Goal: Information Seeking & Learning: Learn about a topic

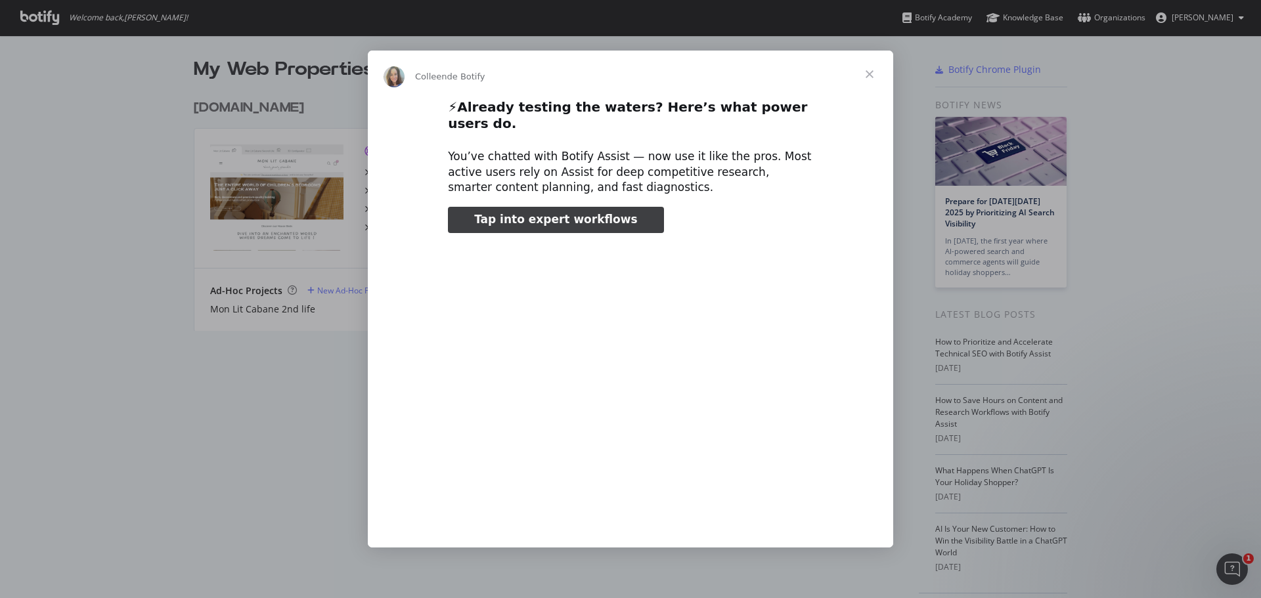
type input "3296666"
click at [872, 77] on span "Fermer" at bounding box center [869, 74] width 47 height 47
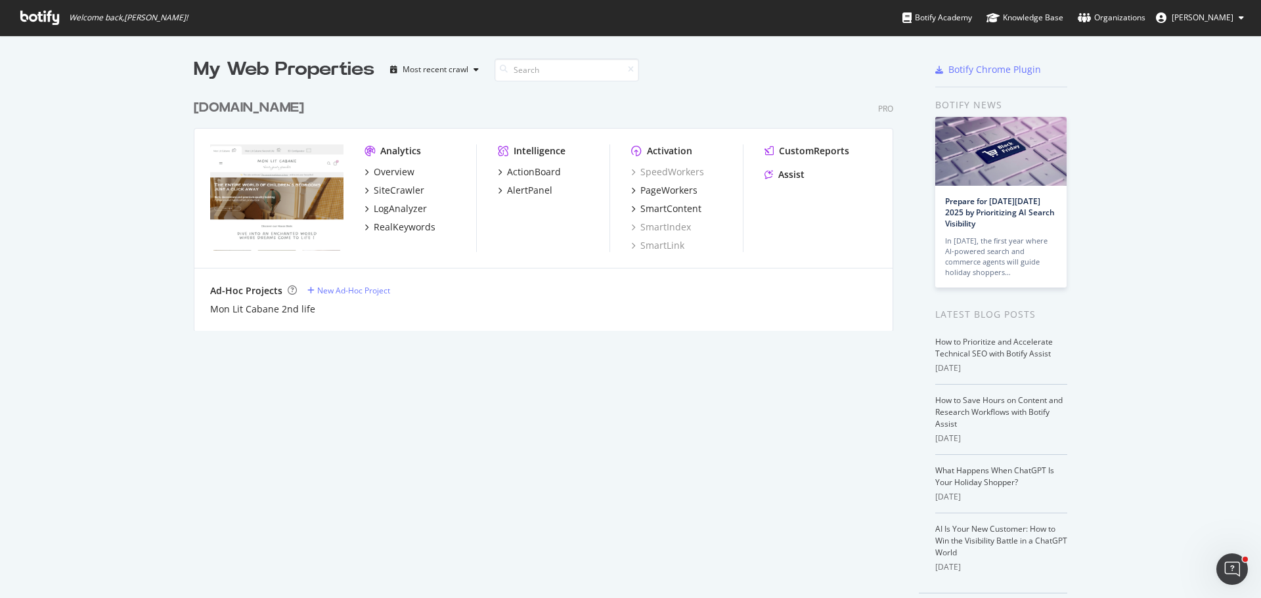
click at [264, 107] on div "[DOMAIN_NAME]" at bounding box center [249, 107] width 110 height 19
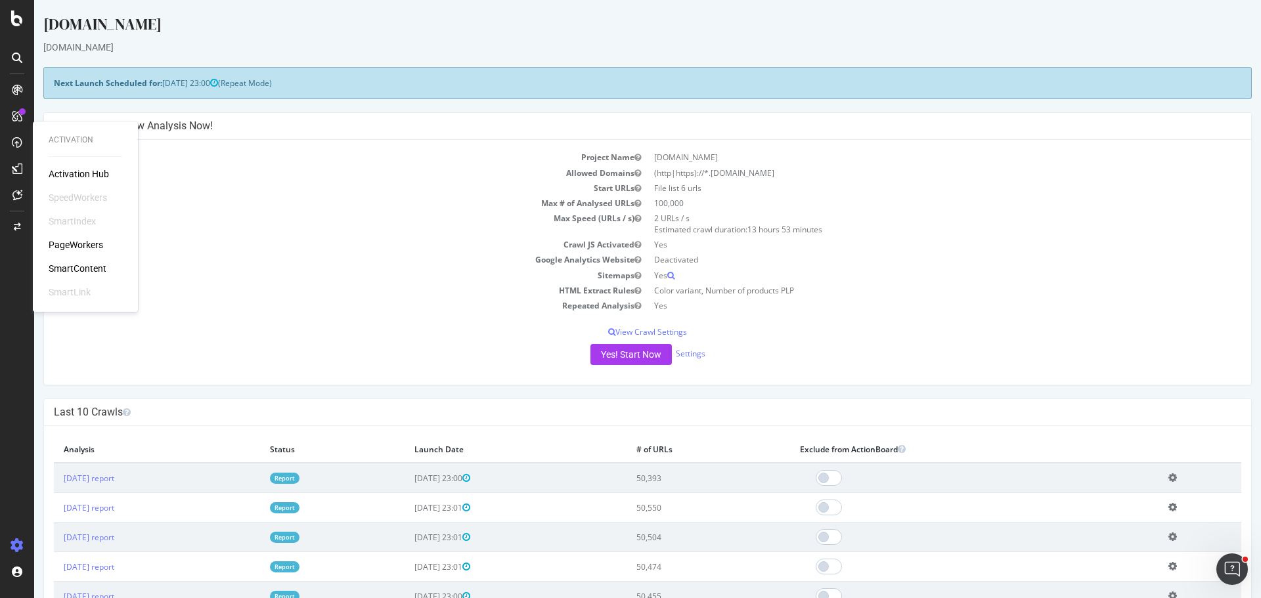
click at [68, 265] on div "SmartContent" at bounding box center [78, 268] width 58 height 13
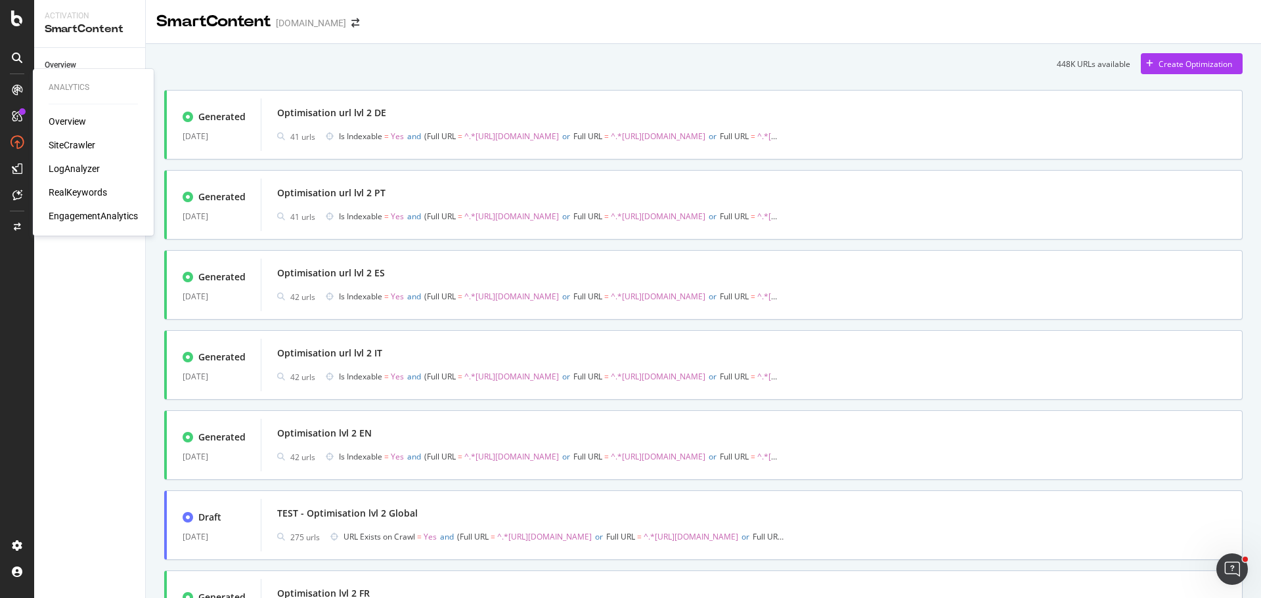
click at [72, 146] on div "SiteCrawler" at bounding box center [72, 145] width 47 height 13
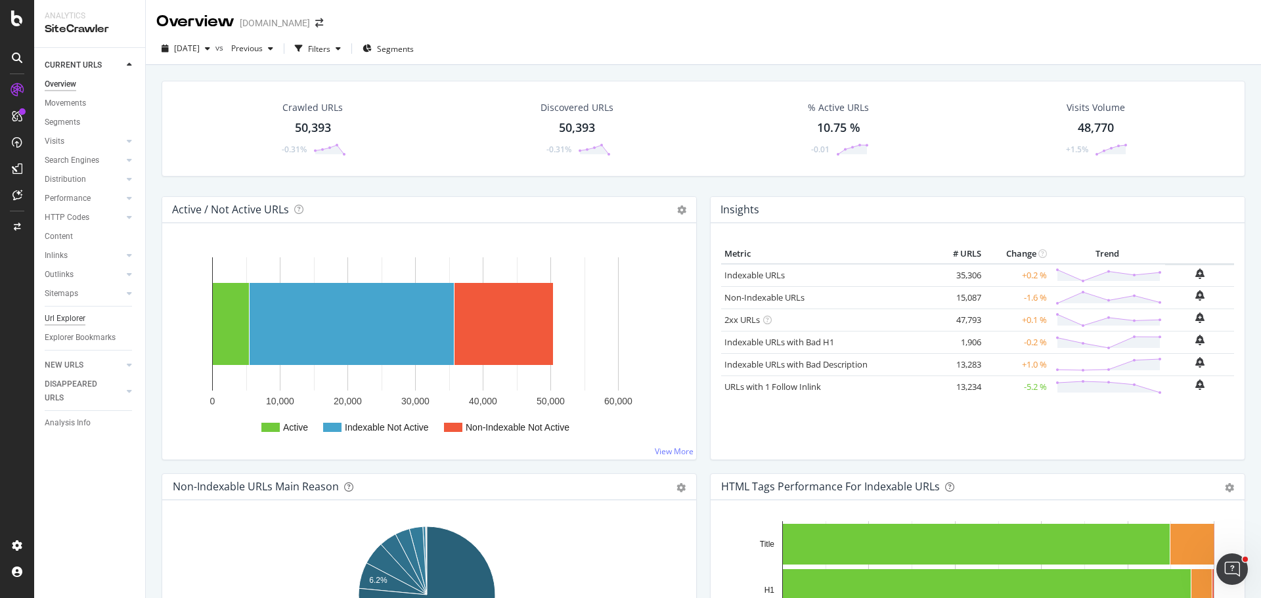
click at [83, 316] on div "Url Explorer" at bounding box center [65, 319] width 41 height 14
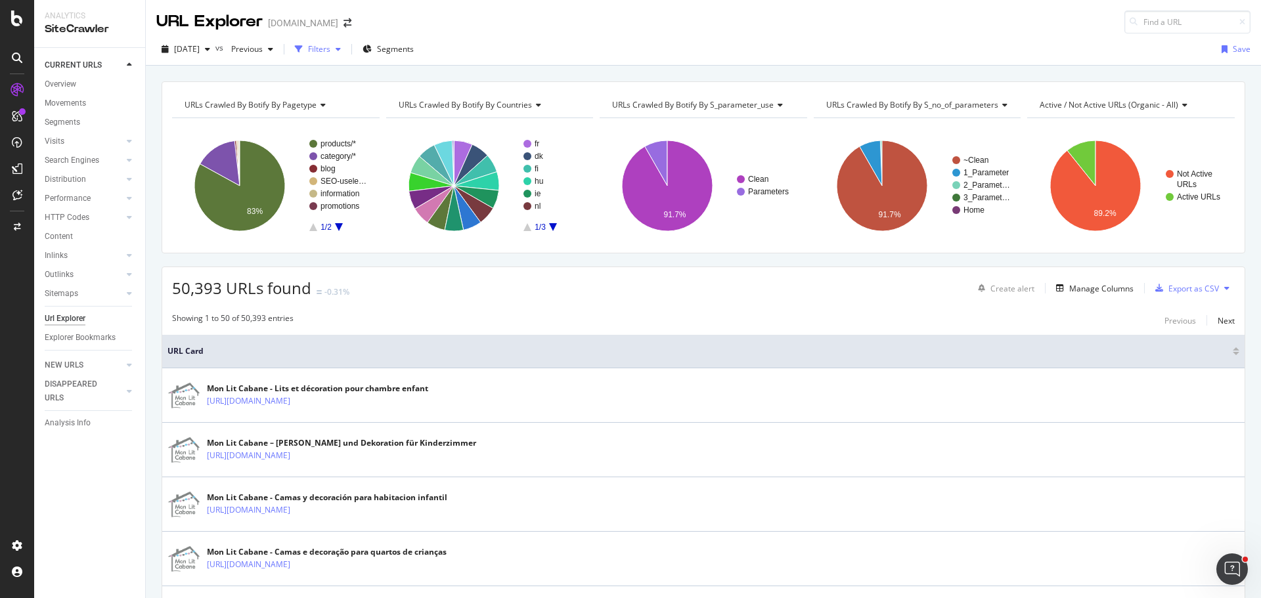
click at [330, 50] on div "Filters" at bounding box center [319, 48] width 22 height 11
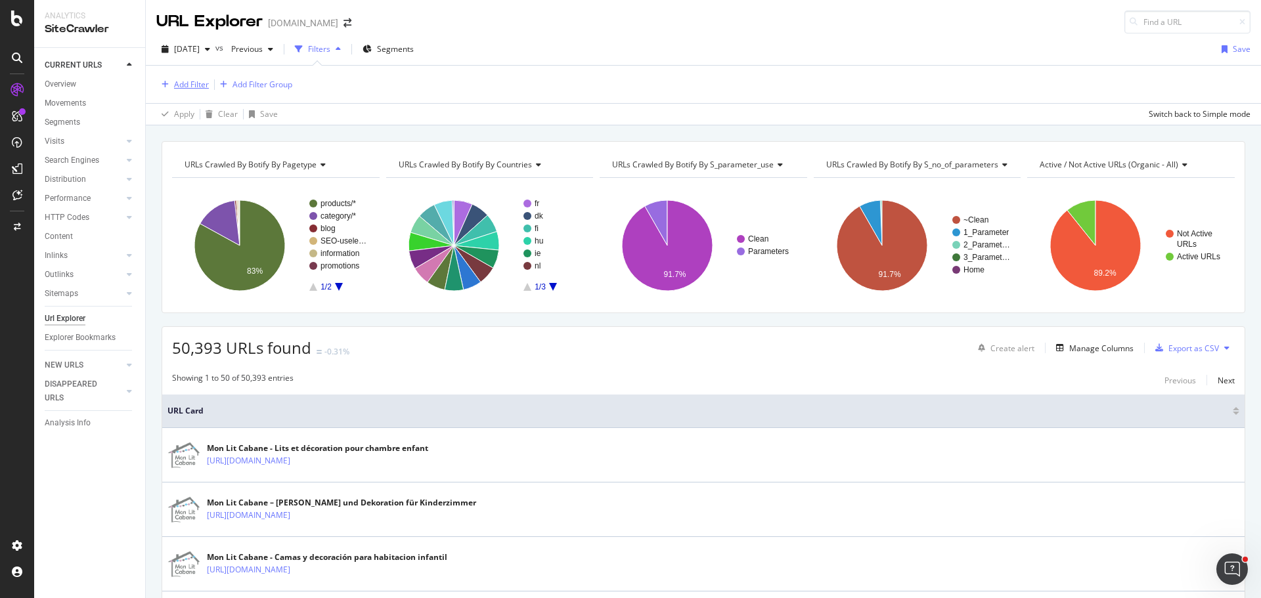
click at [201, 86] on div "Add Filter" at bounding box center [191, 84] width 35 height 11
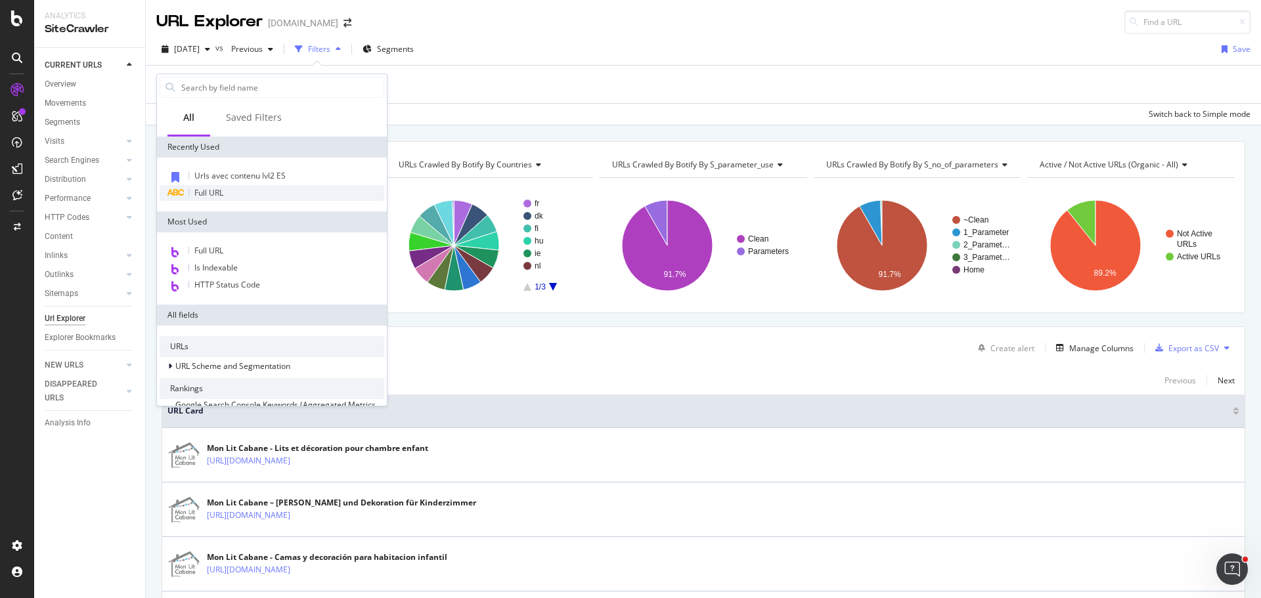
click at [223, 194] on span "Full URL" at bounding box center [208, 192] width 29 height 11
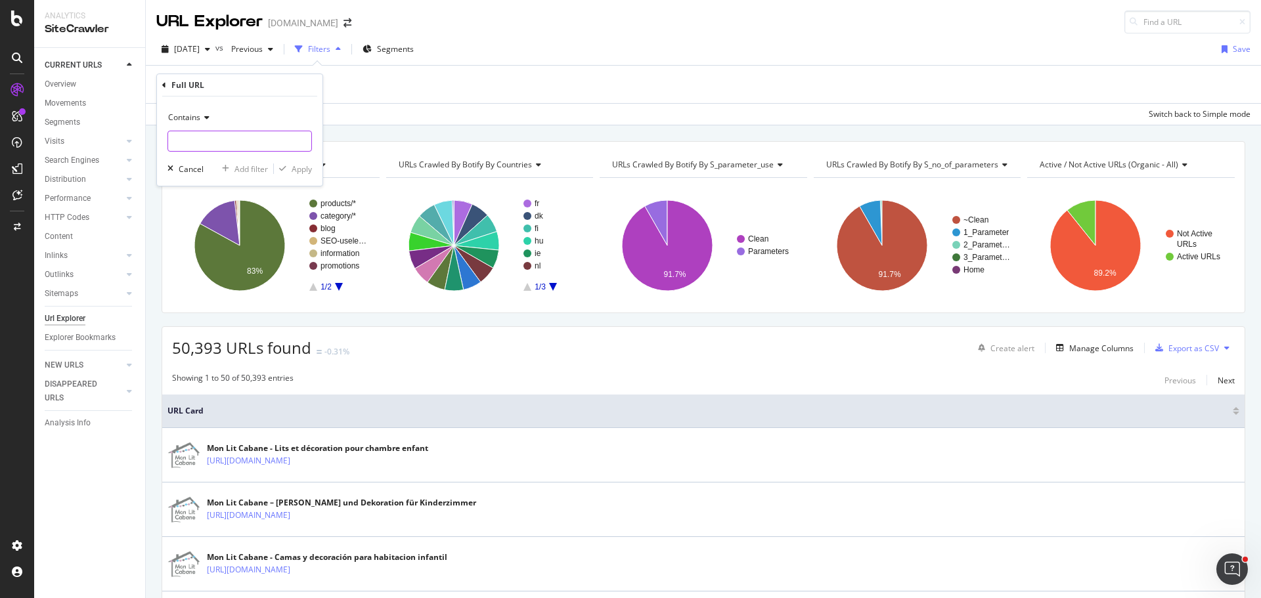
click at [224, 136] on input "text" at bounding box center [239, 141] width 143 height 21
paste input "[URL][DOMAIN_NAME] [URL][DOMAIN_NAME] [URL][DOMAIN_NAME] [URL][DOMAIN_NAME] [UR…"
type input "[URL][DOMAIN_NAME] [URL][DOMAIN_NAME] [URL][DOMAIN_NAME] [URL][DOMAIN_NAME] [UR…"
drag, startPoint x: 251, startPoint y: 138, endPoint x: 160, endPoint y: 144, distance: 90.8
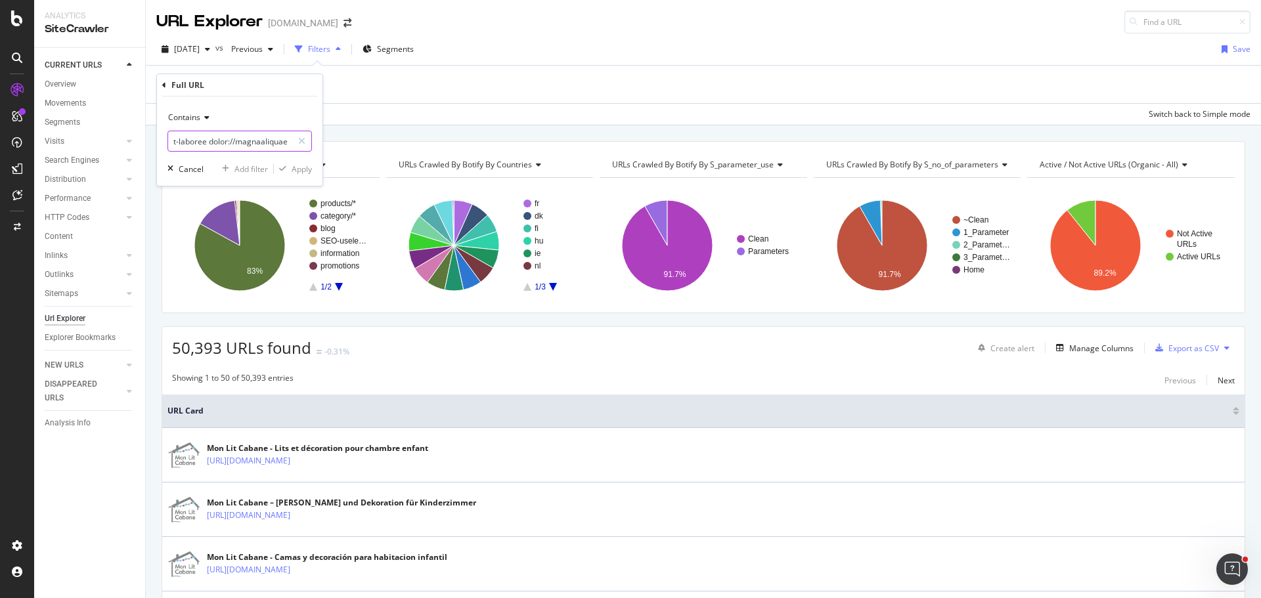
click at [160, 144] on div "Contains Cancel Add filter Apply" at bounding box center [239, 141] width 165 height 89
click at [176, 169] on div "button" at bounding box center [170, 169] width 16 height 8
click at [268, 89] on div "Add Filter Group" at bounding box center [262, 84] width 60 height 11
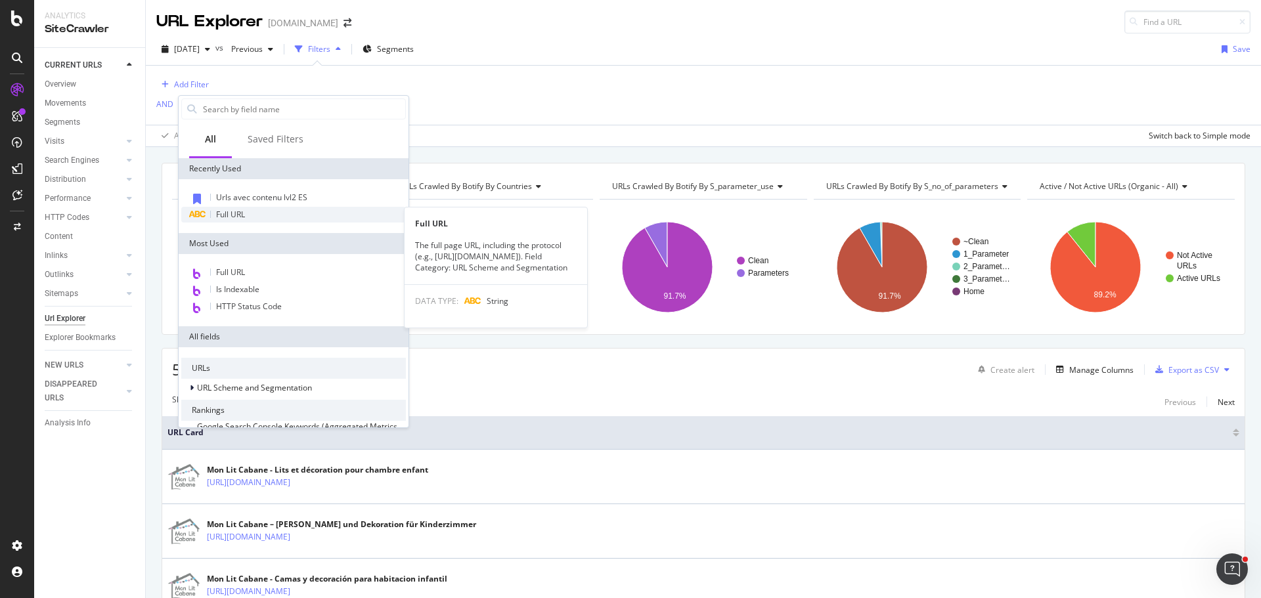
click at [261, 217] on div "Full URL" at bounding box center [293, 215] width 225 height 16
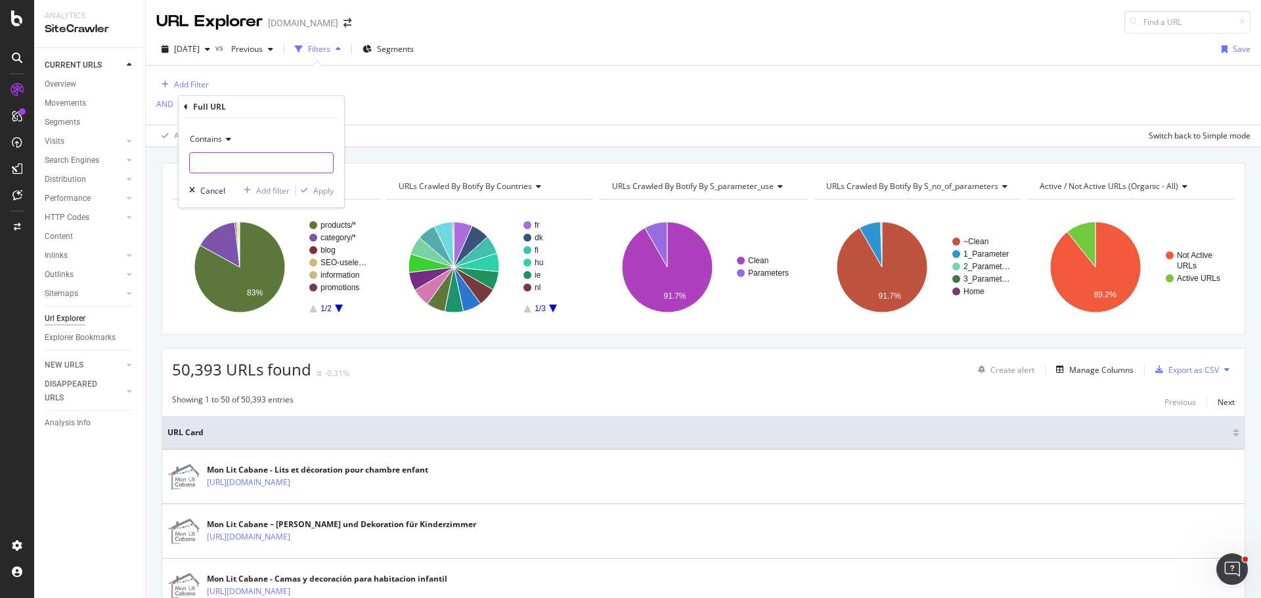
click at [255, 153] on input "text" at bounding box center [261, 162] width 143 height 21
paste input "[URL][DOMAIN_NAME] [URL][DOMAIN_NAME] [URL][DOMAIN_NAME] [URL][DOMAIN_NAME] [UR…"
type input "[URL][DOMAIN_NAME] [URL][DOMAIN_NAME] [URL][DOMAIN_NAME] [URL][DOMAIN_NAME] [UR…"
click at [206, 189] on div "Cancel" at bounding box center [212, 190] width 25 height 11
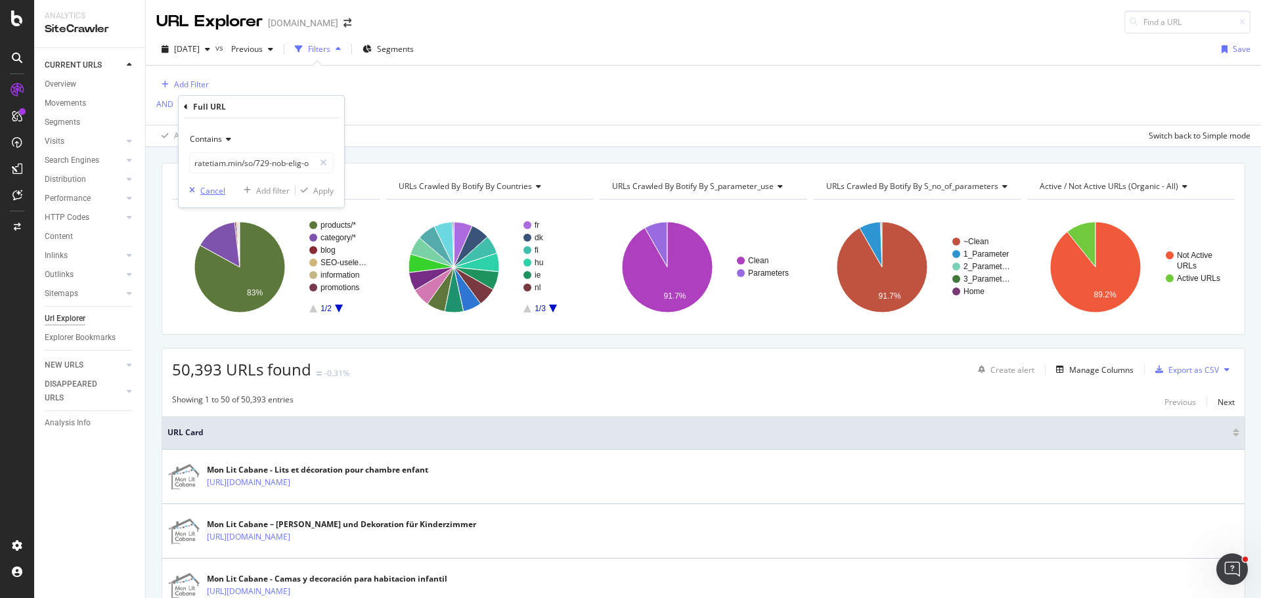
scroll to position [0, 0]
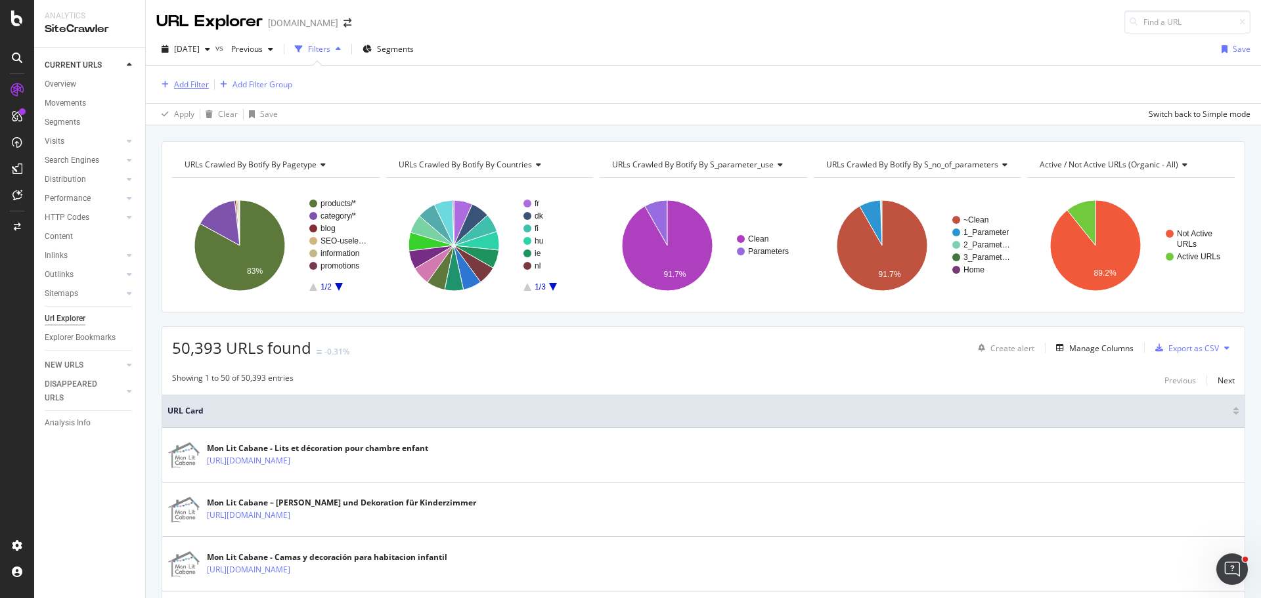
click at [192, 87] on div "Add Filter" at bounding box center [191, 84] width 35 height 11
click at [442, 118] on div "Apply Clear Save Switch back to Simple mode" at bounding box center [703, 114] width 1115 height 22
click at [257, 85] on div "Add Filter Group" at bounding box center [262, 84] width 60 height 11
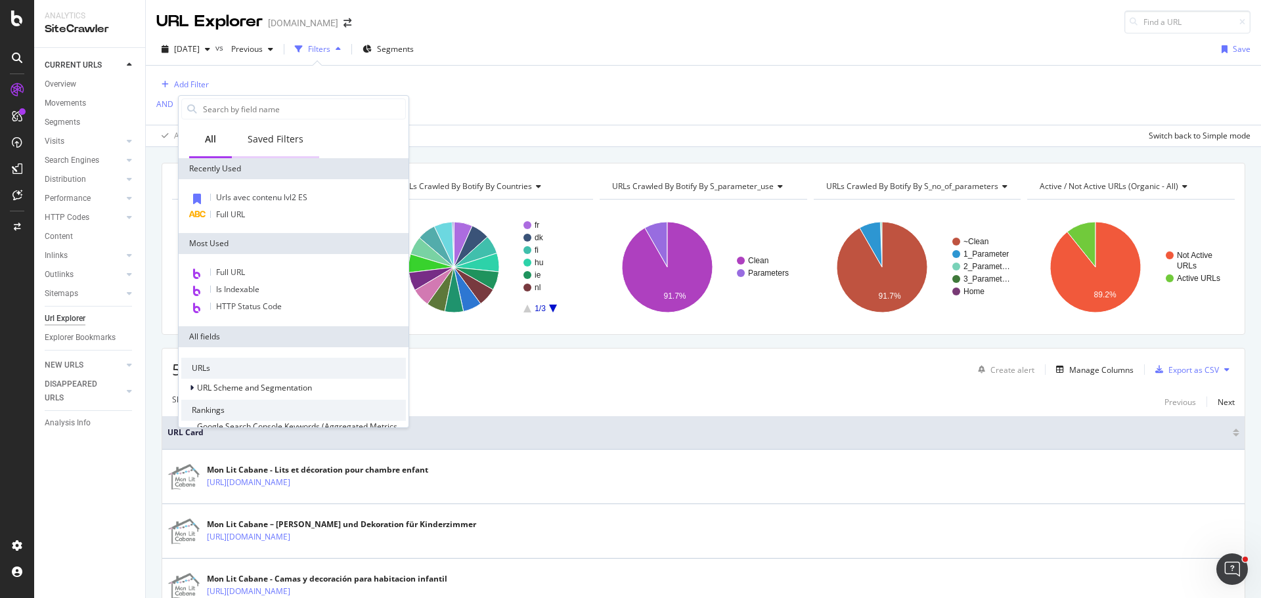
click at [272, 136] on div "Saved Filters" at bounding box center [276, 139] width 56 height 13
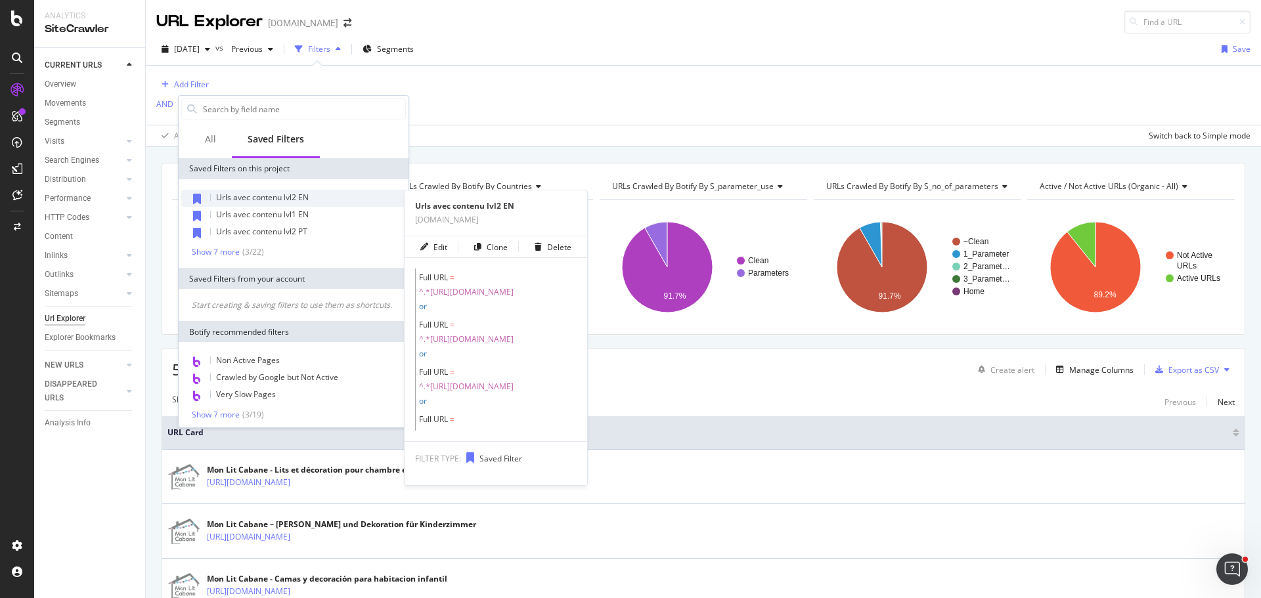
click at [289, 197] on span "Urls avec contenu lvl2 EN" at bounding box center [262, 197] width 93 height 11
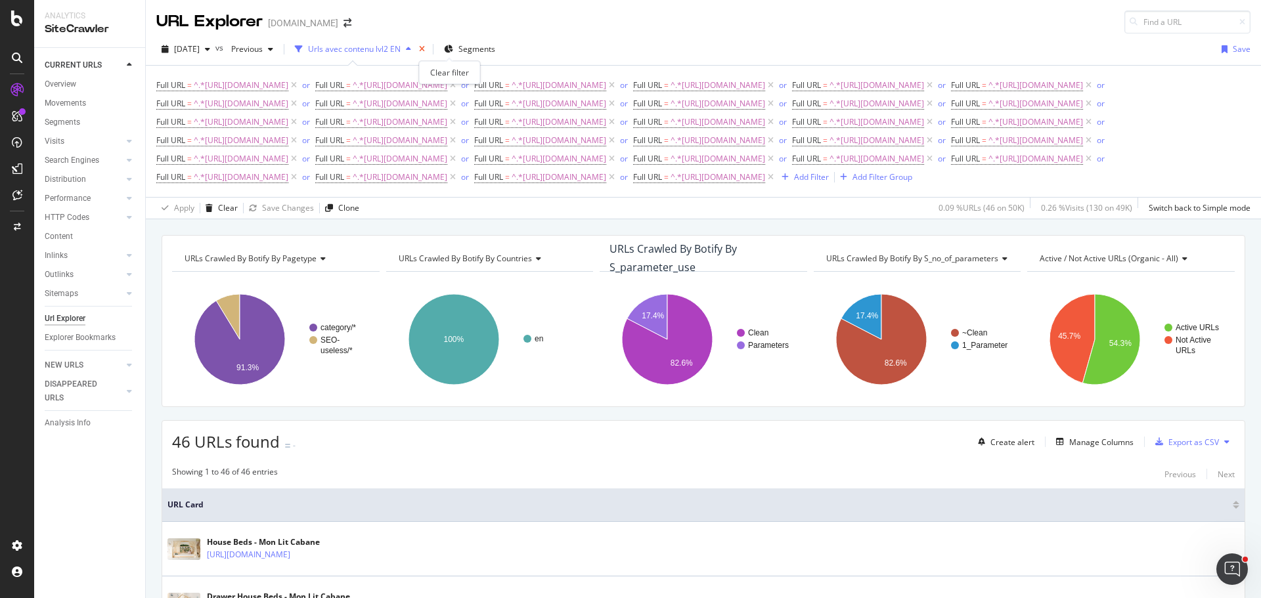
click at [425, 46] on icon "times" at bounding box center [422, 49] width 6 height 8
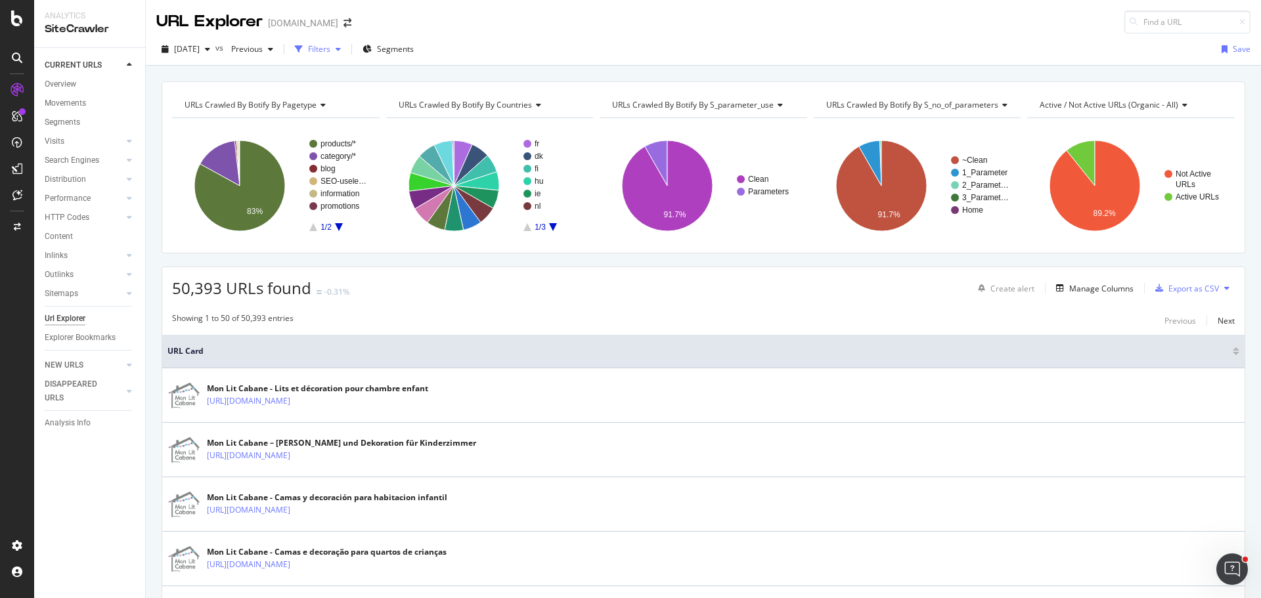
click at [341, 49] on icon "button" at bounding box center [337, 49] width 5 height 8
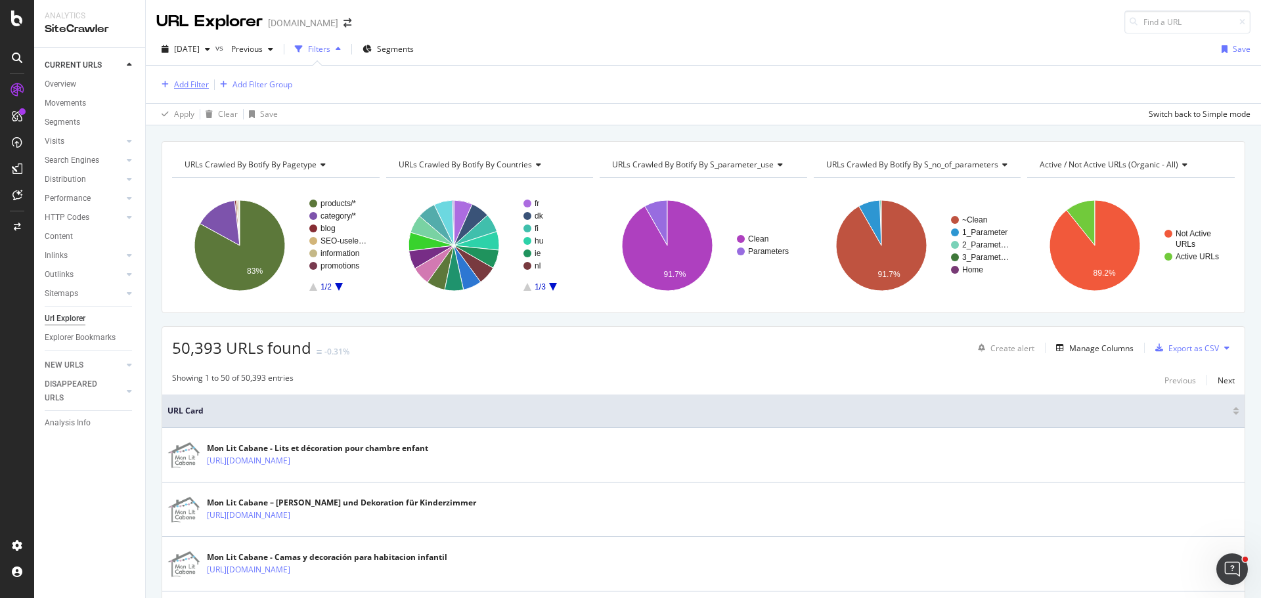
click at [187, 84] on div "Add Filter" at bounding box center [191, 84] width 35 height 11
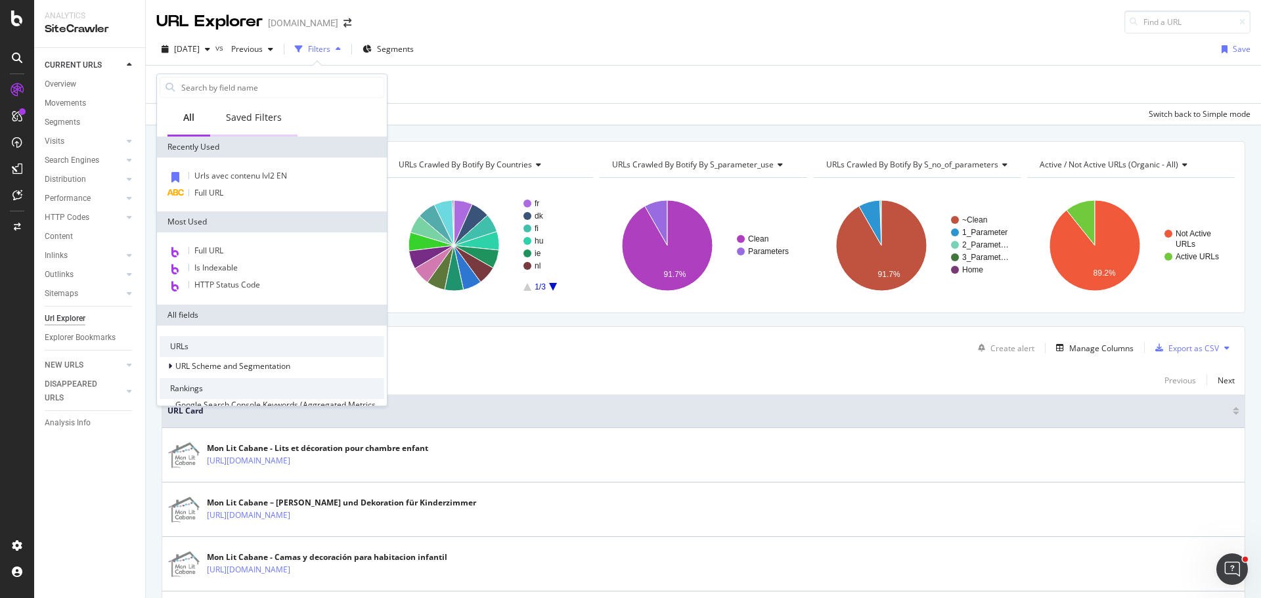
click at [243, 120] on div "Saved Filters" at bounding box center [254, 117] width 56 height 13
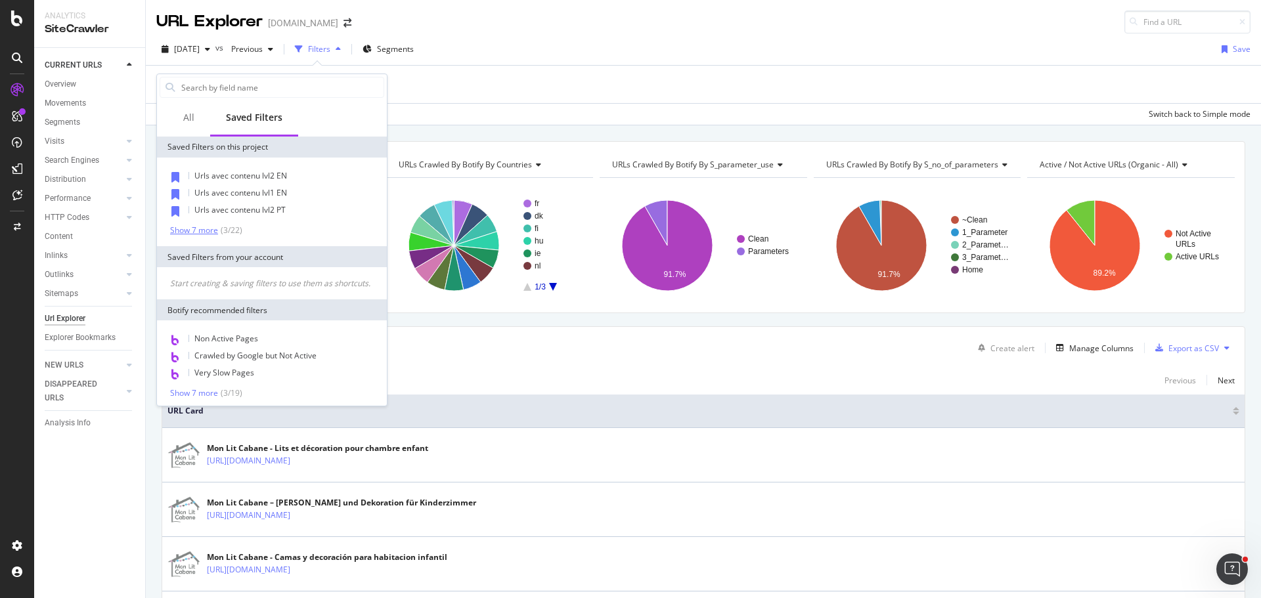
click at [200, 228] on div "Show 7 more" at bounding box center [194, 230] width 48 height 9
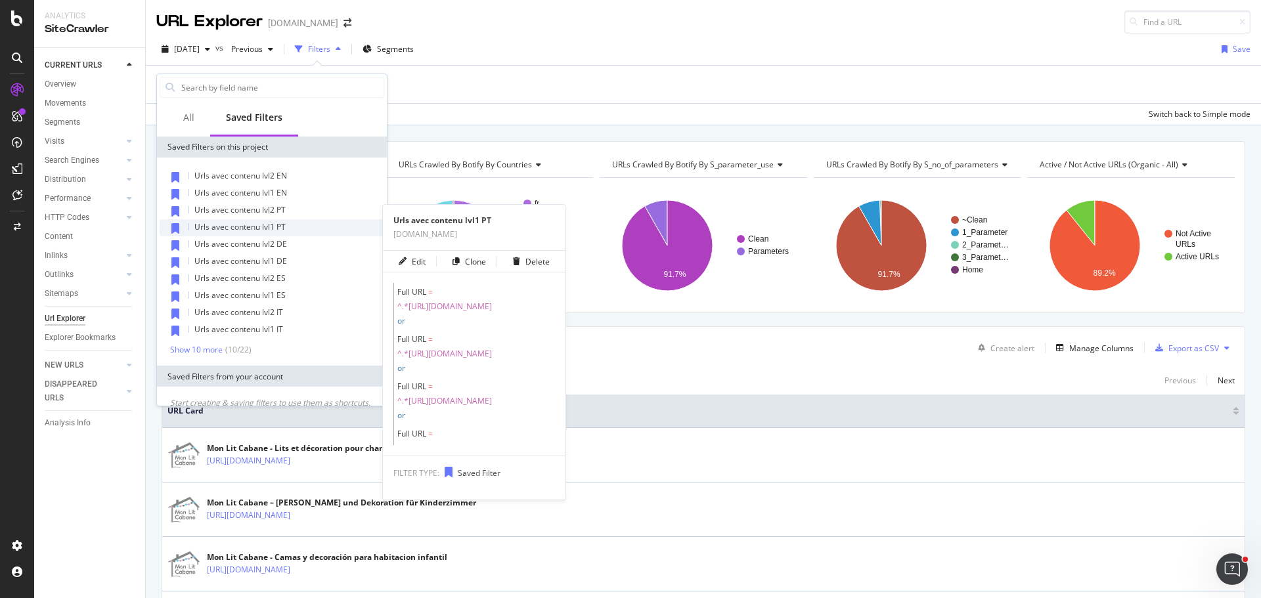
scroll to position [135, 0]
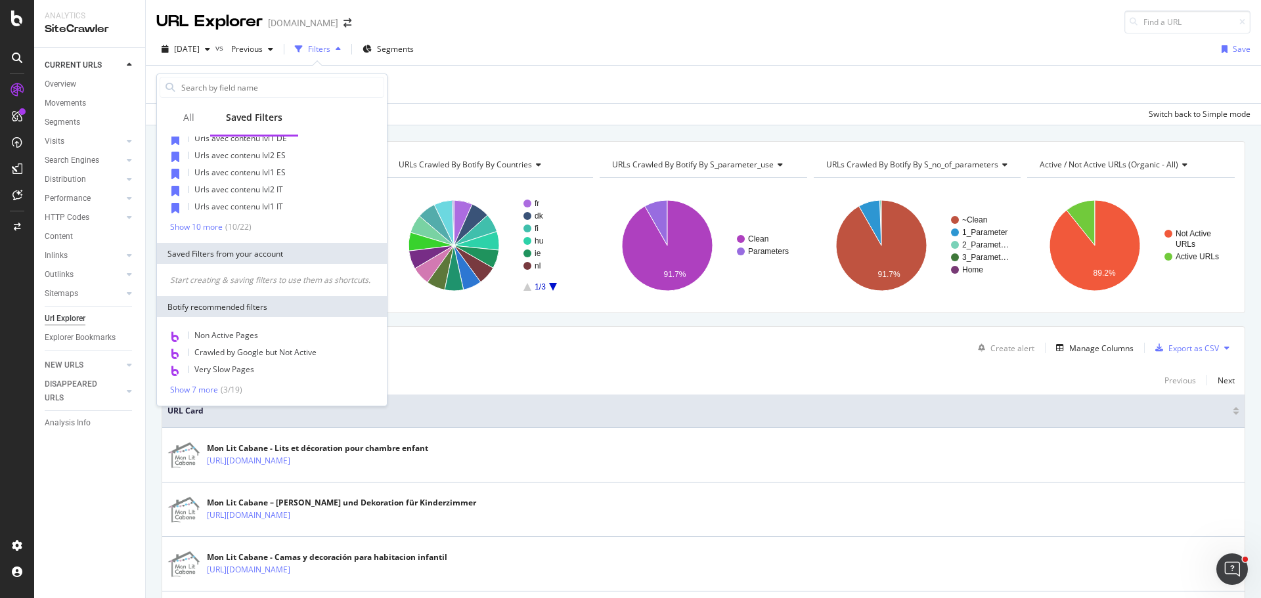
click at [591, 91] on div "Add Filter Add Filter Group" at bounding box center [703, 84] width 1094 height 37
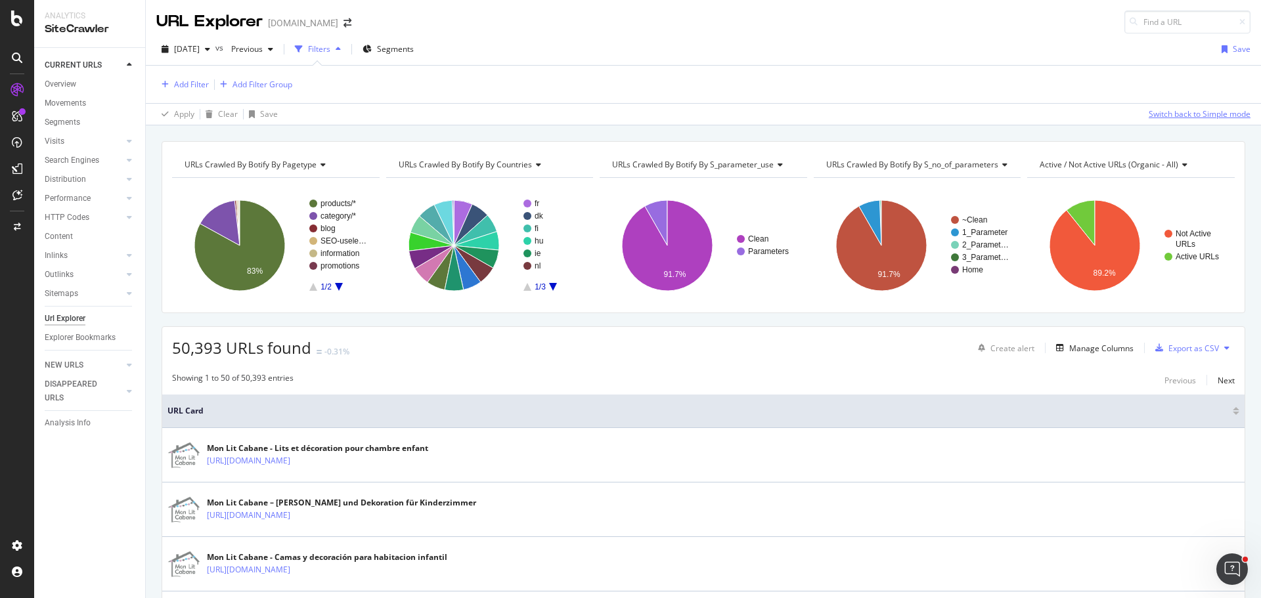
click at [1190, 116] on div "Switch back to Simple mode" at bounding box center [1199, 113] width 102 height 11
click at [1190, 116] on div "Switch to Advanced Mode" at bounding box center [1203, 113] width 94 height 11
click at [1190, 116] on div "Switch back to Simple mode" at bounding box center [1199, 113] width 102 height 11
click at [1190, 116] on div "Switch to Advanced Mode" at bounding box center [1203, 113] width 94 height 11
click at [1190, 116] on div "Switch back to Simple mode" at bounding box center [1199, 113] width 102 height 11
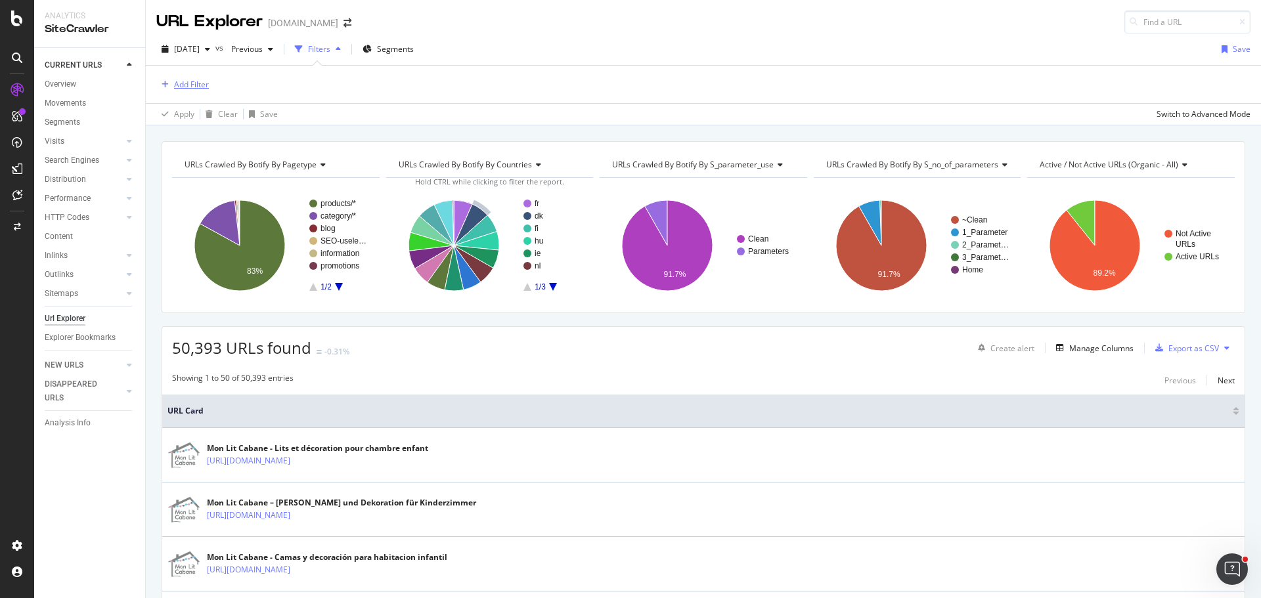
click at [202, 91] on div "Add Filter" at bounding box center [182, 84] width 53 height 14
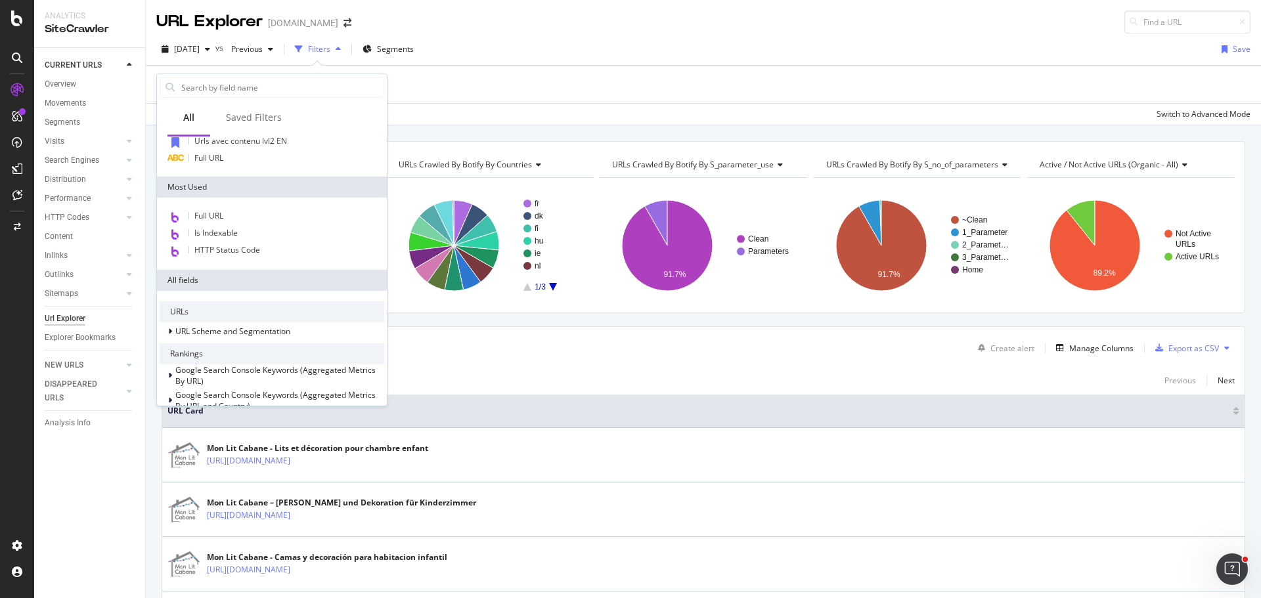
scroll to position [0, 0]
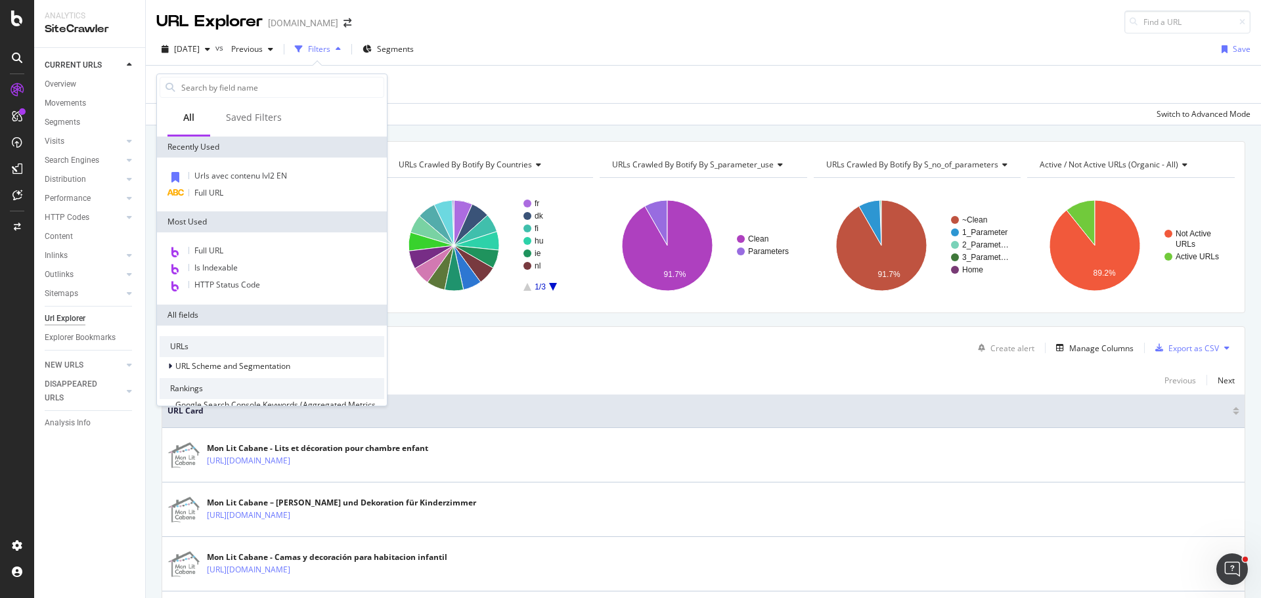
click at [725, 80] on div "Add Filter" at bounding box center [703, 84] width 1094 height 37
